Goal: Find specific page/section: Find specific page/section

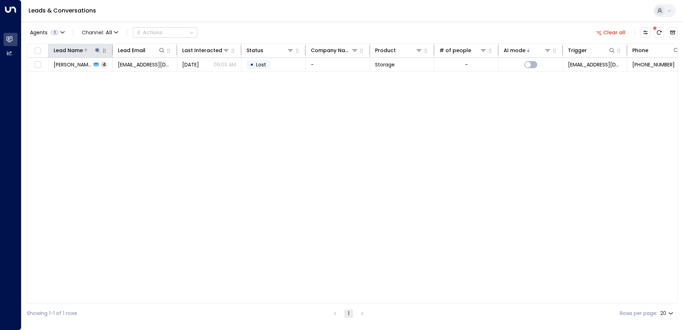
click at [98, 51] on icon at bounding box center [97, 50] width 5 height 5
click at [143, 76] on icon "button" at bounding box center [142, 77] width 6 height 6
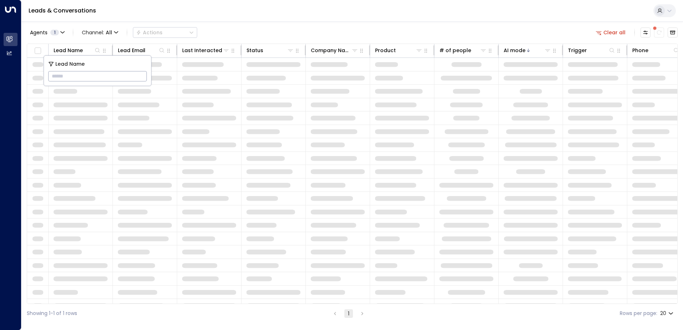
click at [219, 19] on div "Leads & Conversations" at bounding box center [352, 11] width 662 height 22
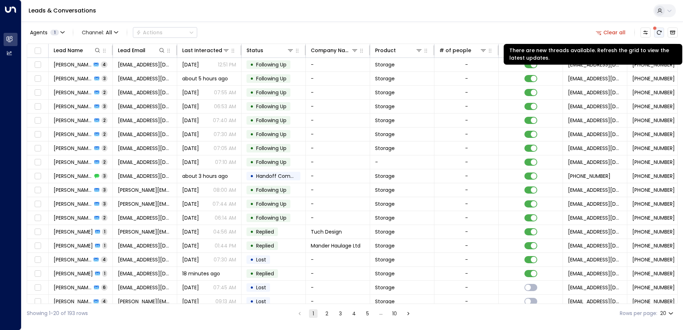
click at [658, 32] on icon "There are new threads available. Refresh the grid to view the latest updates." at bounding box center [659, 33] width 6 height 6
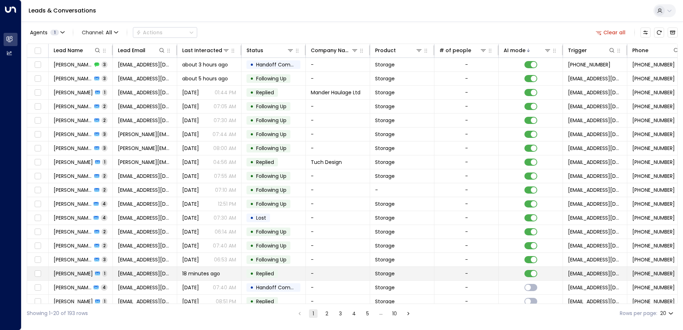
click at [75, 273] on span "[PERSON_NAME]" at bounding box center [73, 273] width 39 height 7
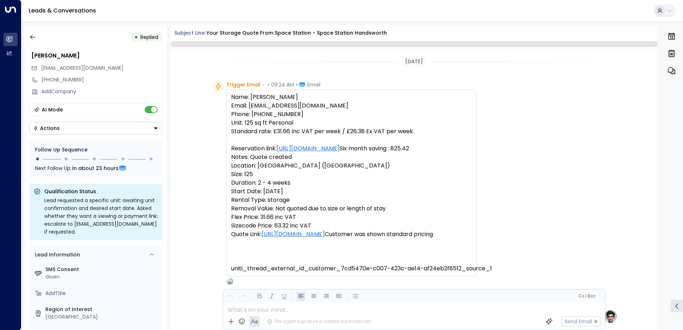
scroll to position [262, 0]
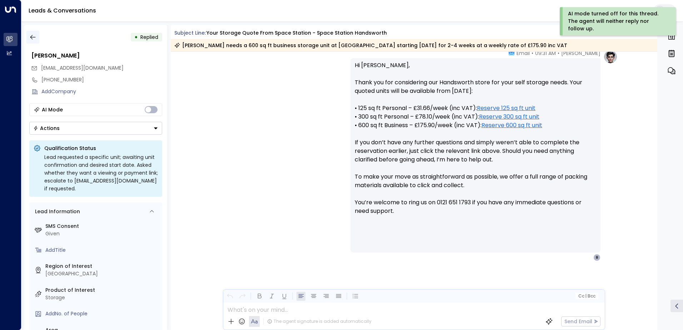
click at [32, 36] on icon "button" at bounding box center [32, 37] width 7 height 7
